Goal: Task Accomplishment & Management: Manage account settings

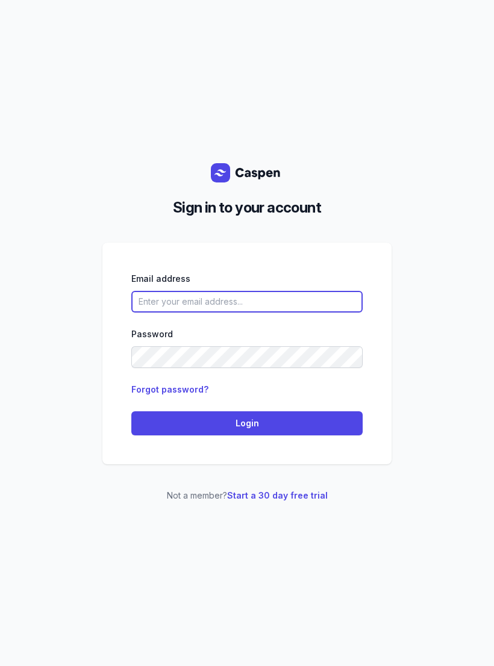
scroll to position [19, 0]
click at [264, 291] on input "email" at bounding box center [246, 302] width 231 height 22
type input "[EMAIL_ADDRESS][DOMAIN_NAME]"
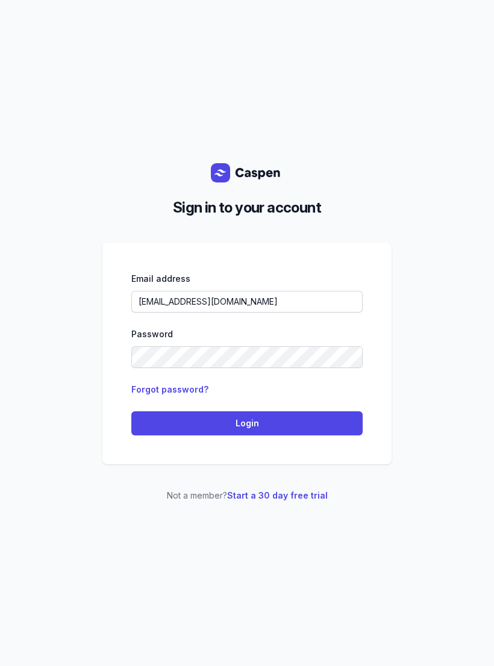
click at [282, 416] on span "Login" at bounding box center [246, 423] width 217 height 14
click at [312, 411] on button "Login" at bounding box center [246, 423] width 231 height 24
click at [300, 416] on span "Login" at bounding box center [246, 423] width 217 height 14
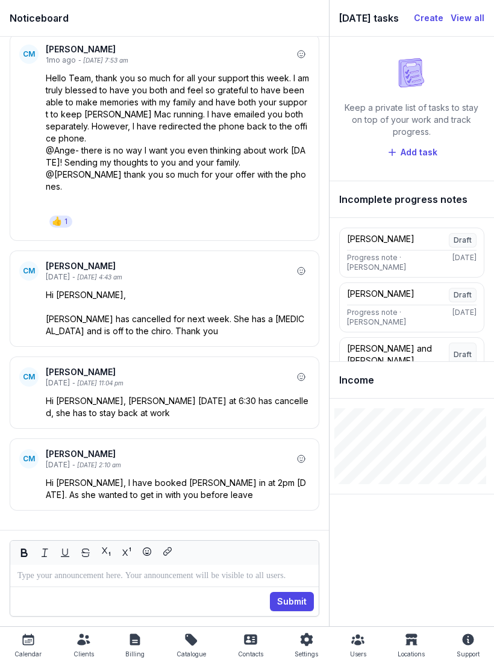
click at [28, 647] on div "Calendar" at bounding box center [27, 653] width 27 height 14
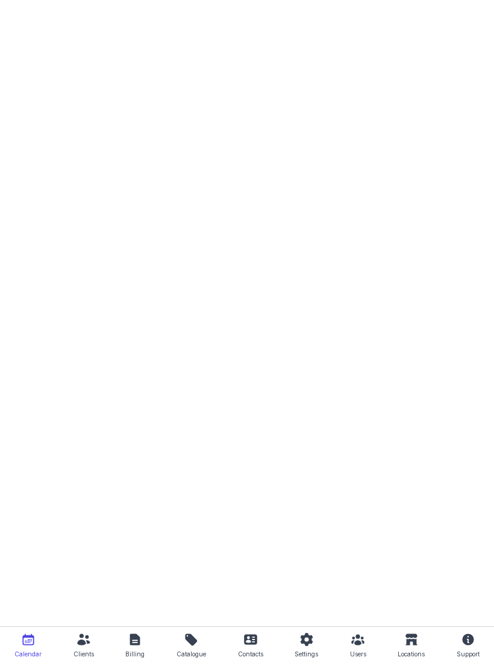
select select "week"
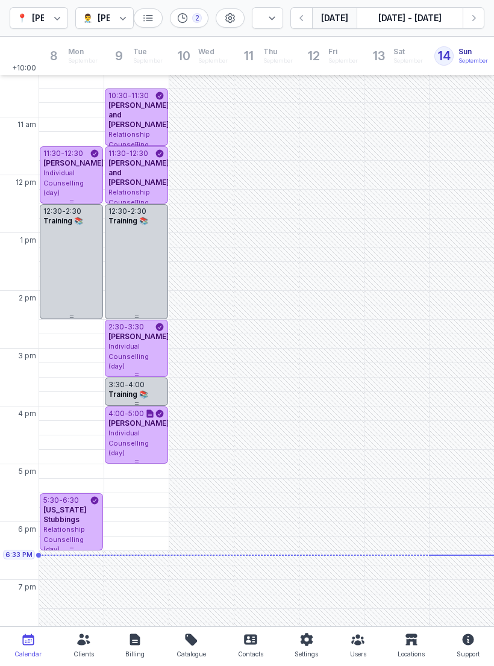
scroll to position [143, 0]
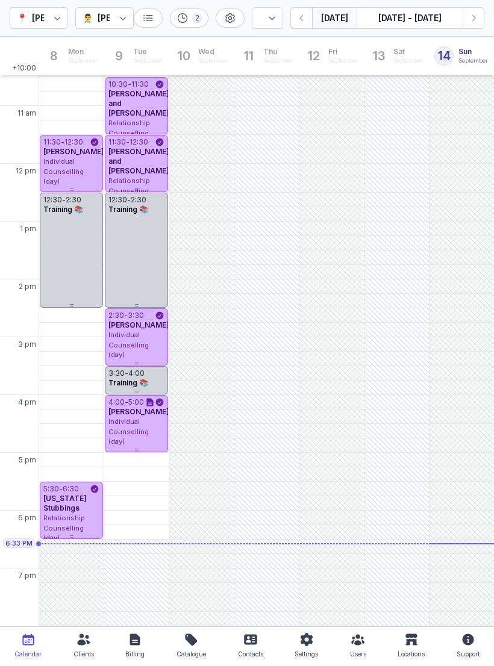
click at [474, 21] on icon "button" at bounding box center [473, 18] width 12 height 12
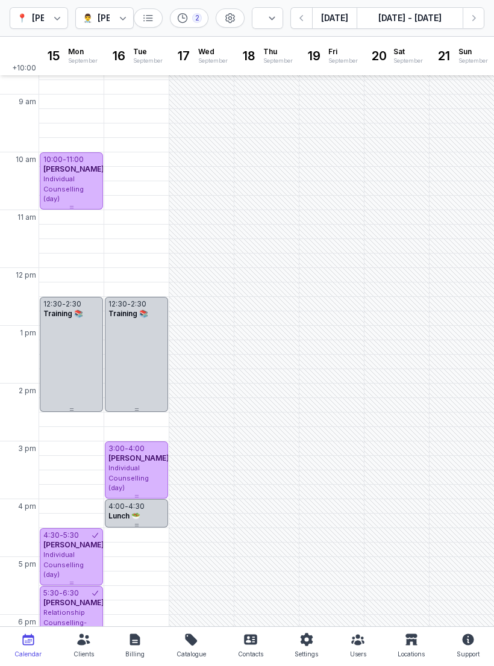
scroll to position [37, 0]
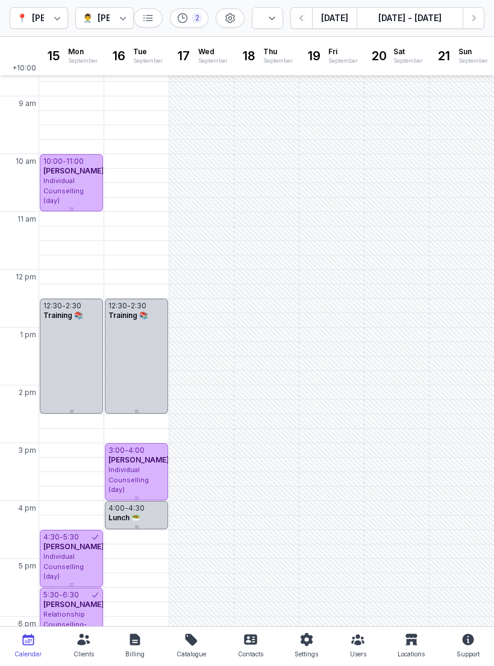
click at [467, 16] on icon "button" at bounding box center [473, 18] width 12 height 12
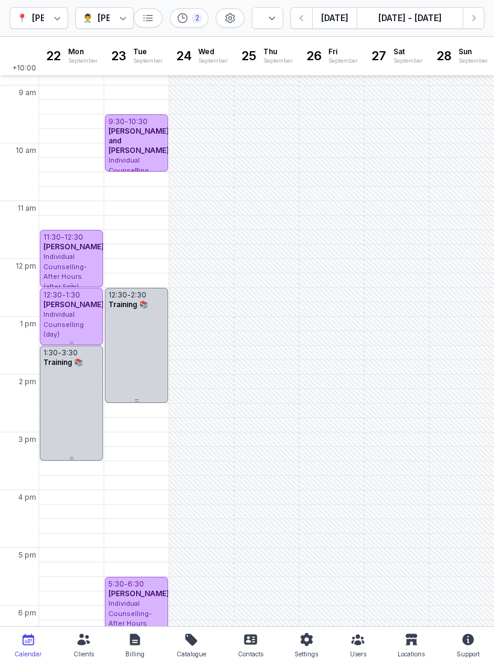
scroll to position [16, 0]
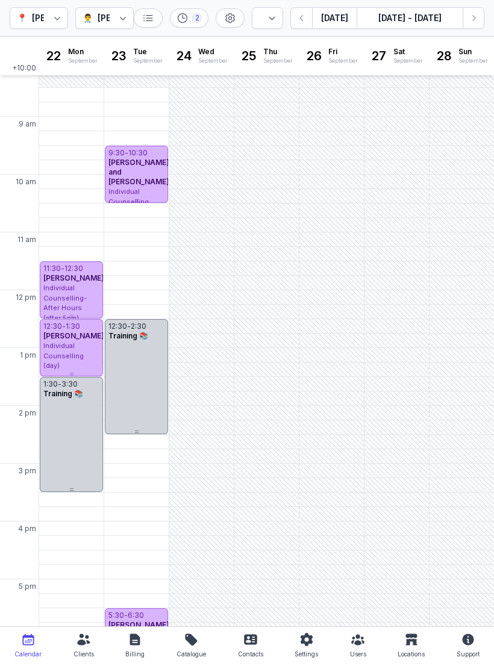
click at [307, 11] on button "button" at bounding box center [301, 18] width 22 height 22
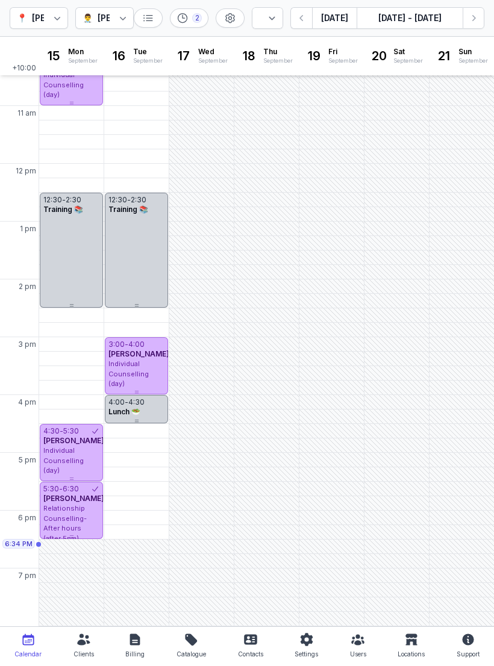
scroll to position [143, 0]
click at [301, 20] on icon "button" at bounding box center [302, 18] width 12 height 12
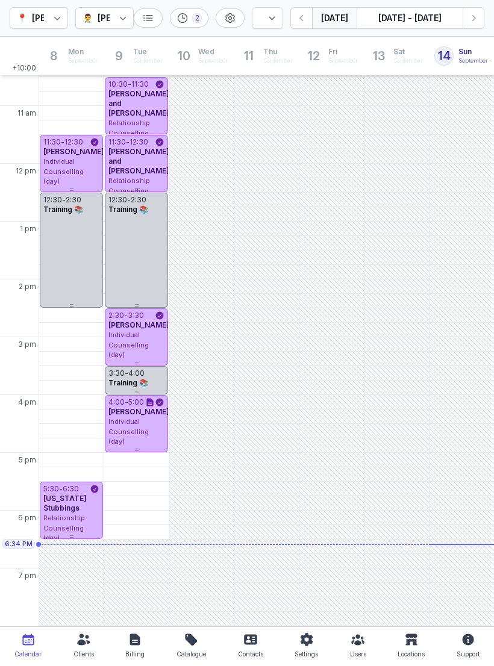
click at [475, 17] on icon "button" at bounding box center [473, 18] width 12 height 12
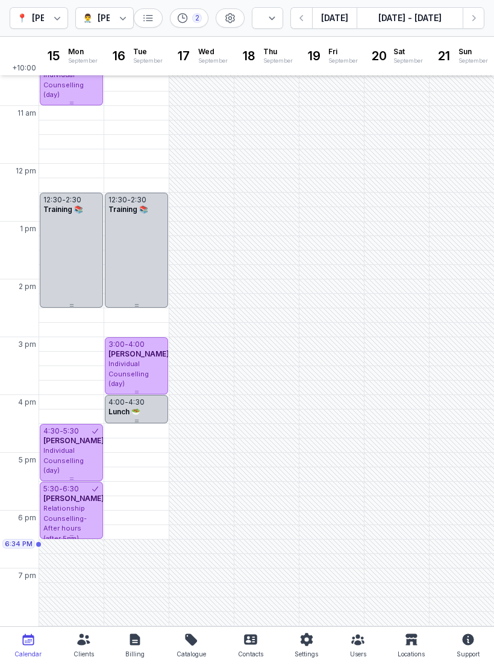
click at [473, 19] on icon "button" at bounding box center [473, 18] width 12 height 12
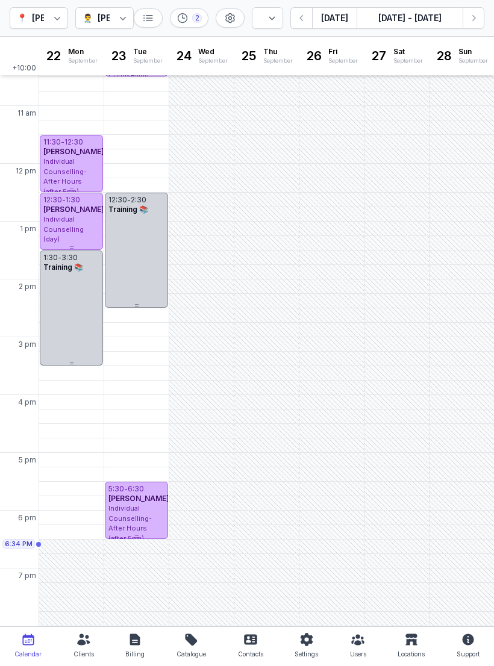
click at [296, 20] on button "button" at bounding box center [301, 18] width 22 height 22
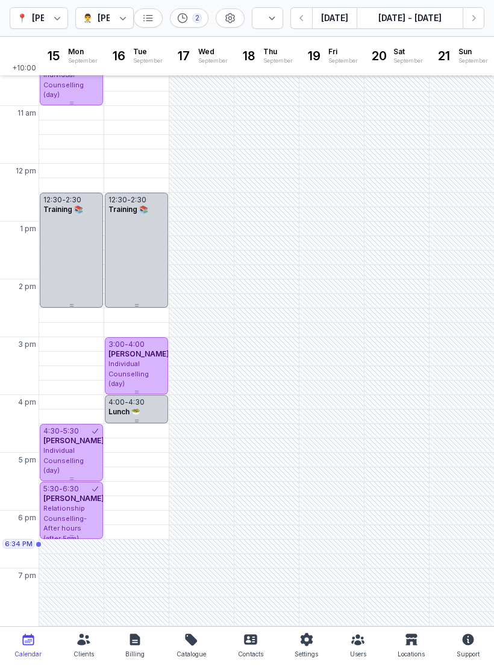
click at [146, 415] on div "Lunch 🥗" at bounding box center [136, 412] width 56 height 10
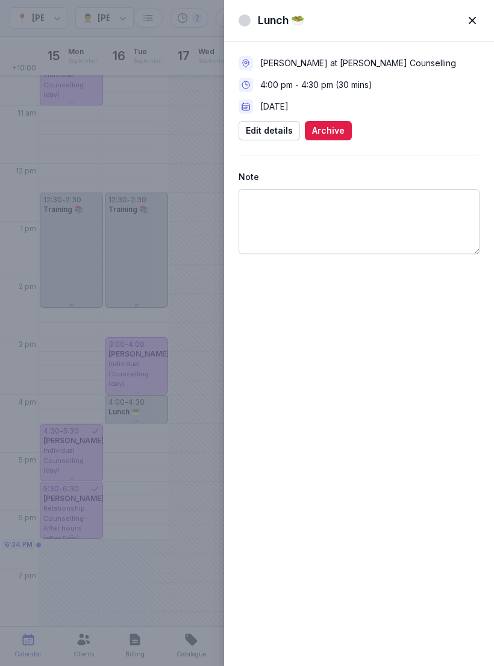
click at [321, 131] on span "Archive" at bounding box center [328, 130] width 33 height 14
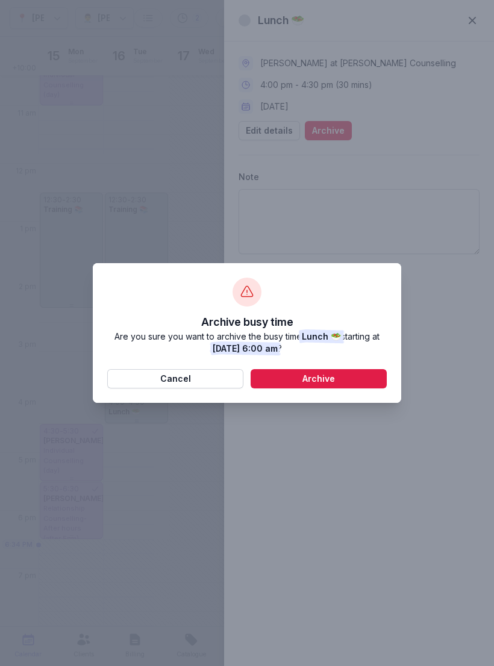
click at [346, 380] on span "Archive" at bounding box center [319, 378] width 122 height 14
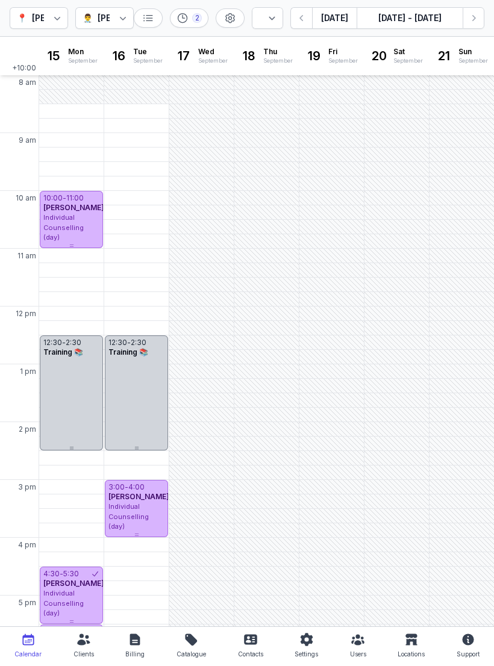
click at [64, 217] on span "Individual Counselling (day)" at bounding box center [63, 227] width 40 height 28
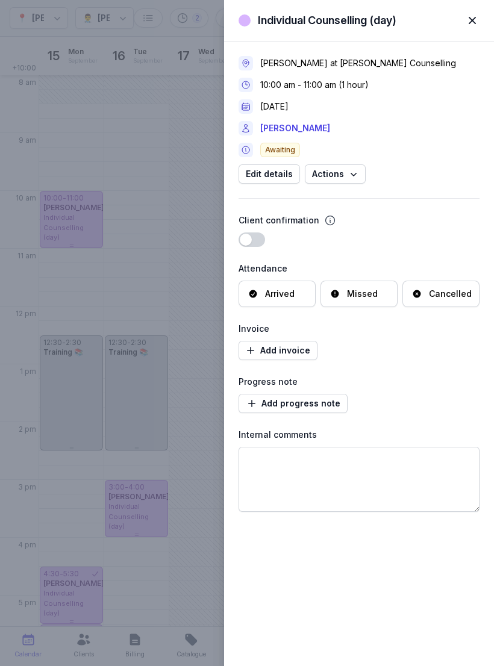
click at [467, 18] on span "button" at bounding box center [472, 20] width 26 height 26
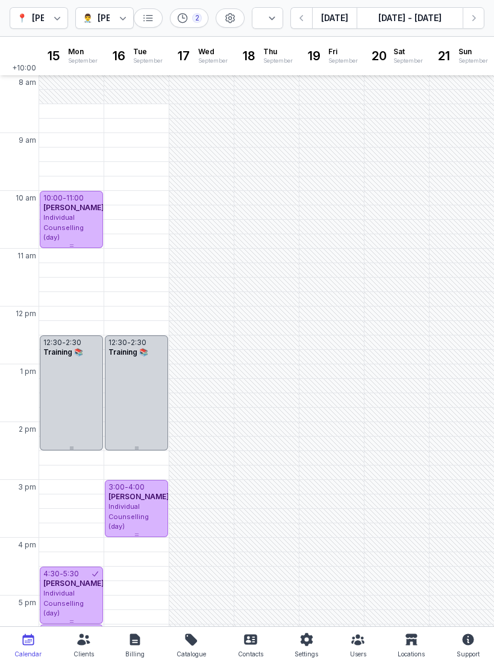
click at [475, 17] on icon "button" at bounding box center [474, 18] width 4 height 6
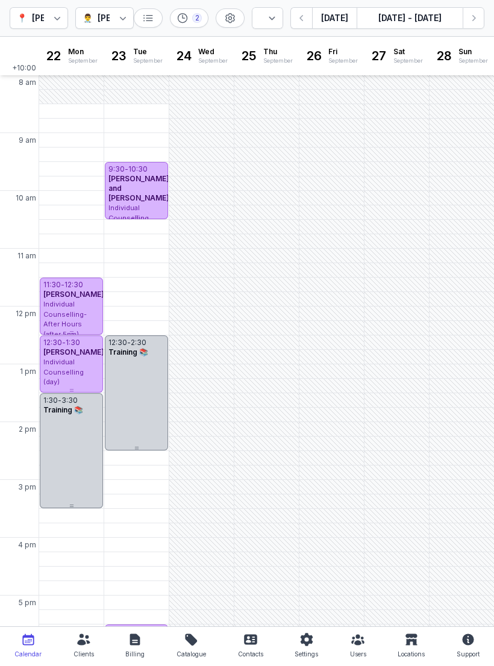
click at [474, 17] on icon "button" at bounding box center [474, 18] width 4 height 6
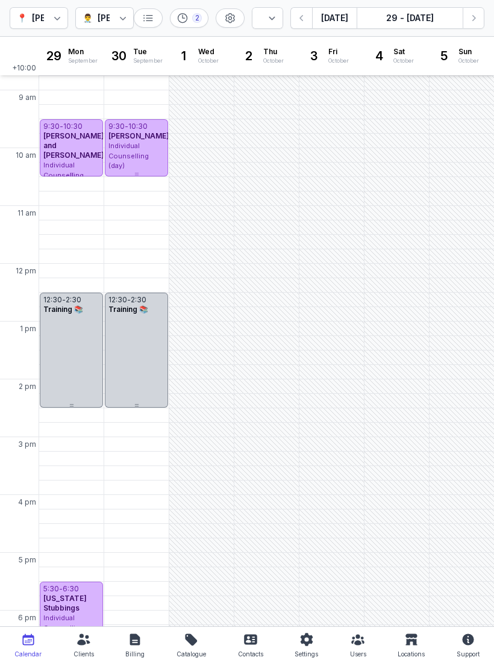
scroll to position [42, 0]
click at [465, 25] on button "Next week" at bounding box center [473, 18] width 22 height 22
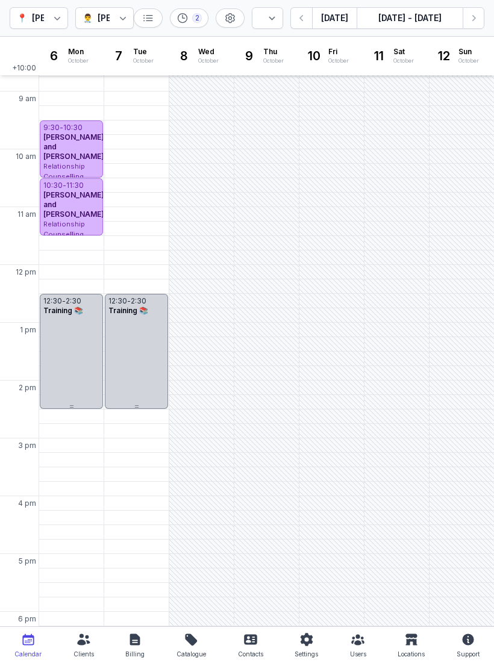
click at [299, 17] on icon "button" at bounding box center [302, 18] width 12 height 12
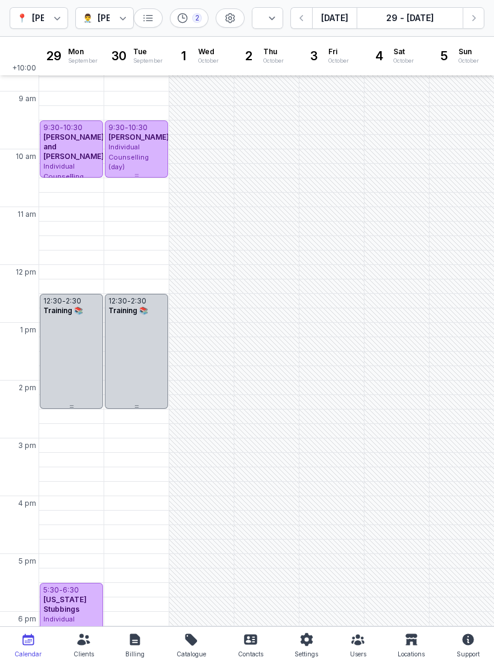
click at [294, 16] on button "button" at bounding box center [301, 18] width 22 height 22
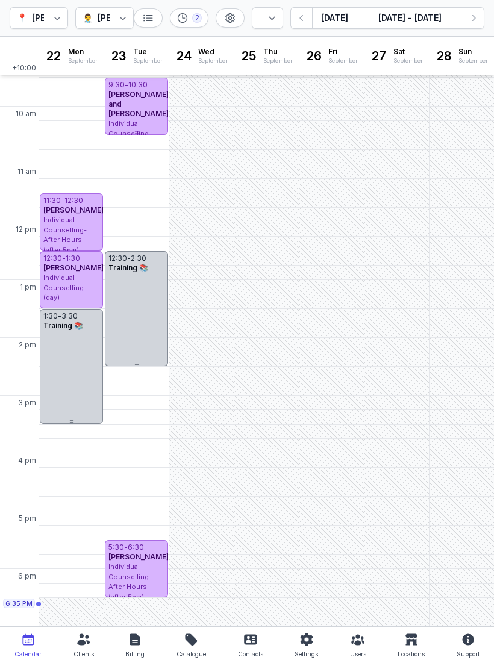
scroll to position [84, 0]
click at [308, 16] on icon "button" at bounding box center [302, 18] width 12 height 12
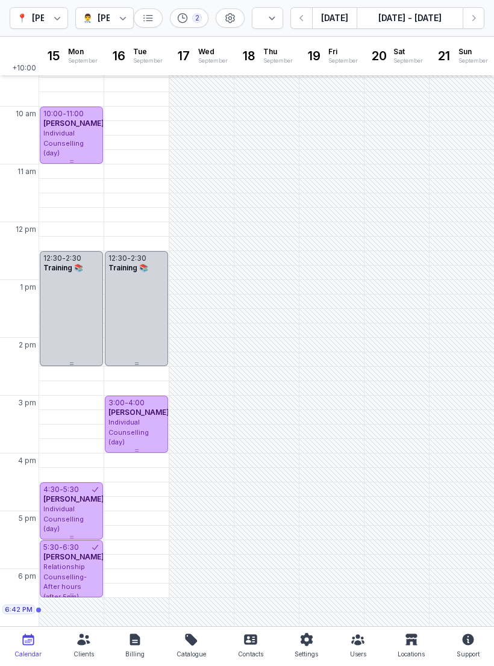
scroll to position [84, 0]
click at [338, 18] on button "[DATE]" at bounding box center [334, 18] width 45 height 22
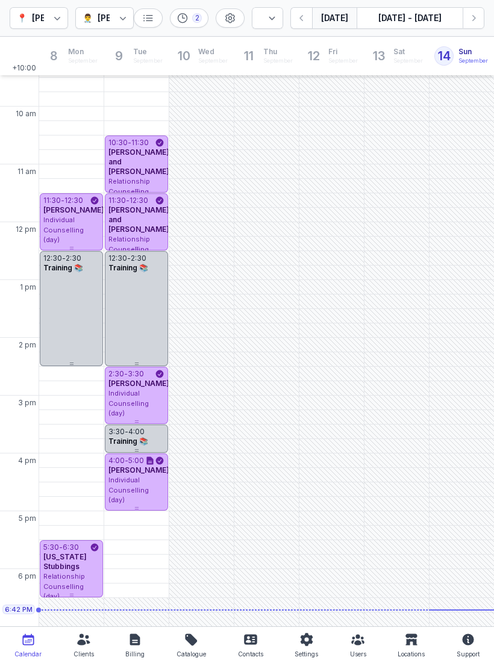
click at [479, 13] on button "Next week" at bounding box center [473, 18] width 22 height 22
